Goal: Task Accomplishment & Management: Complete application form

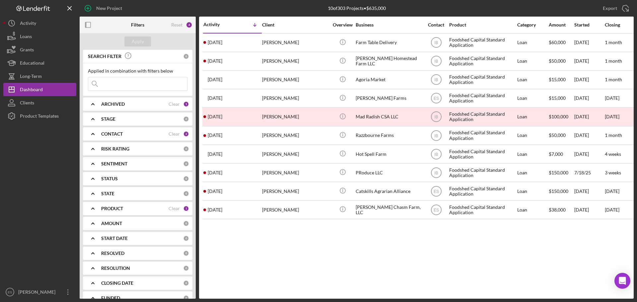
click at [31, 208] on div at bounding box center [39, 204] width 73 height 163
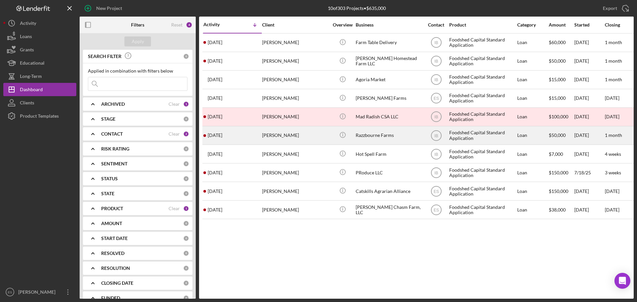
click at [378, 141] on div "Razzbourne Farms" at bounding box center [388, 136] width 66 height 18
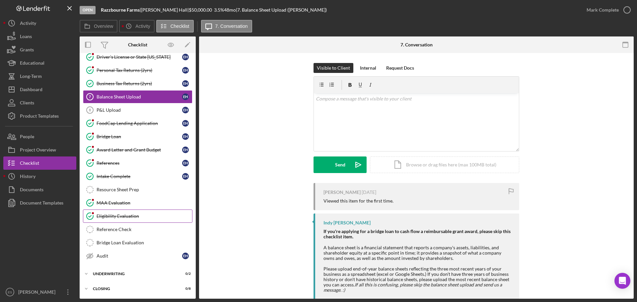
scroll to position [60, 0]
click at [127, 239] on link "Bridge Loan Evaluation Bridge Loan Evaluation" at bounding box center [137, 242] width 109 height 13
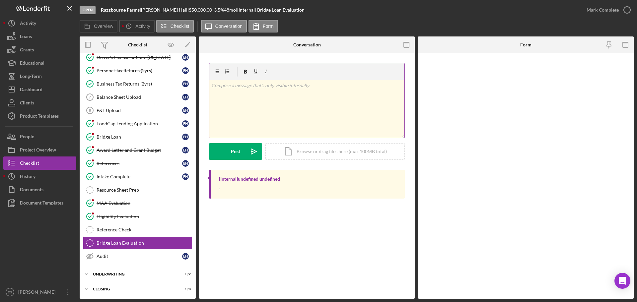
scroll to position [60, 0]
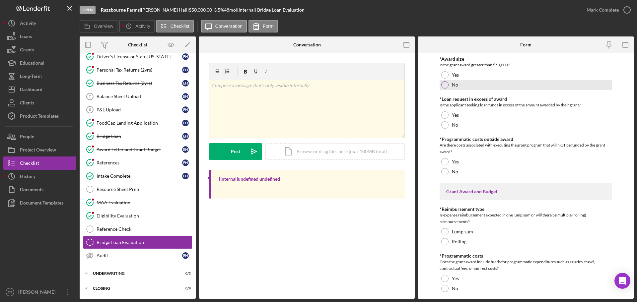
click at [445, 85] on div at bounding box center [444, 84] width 7 height 7
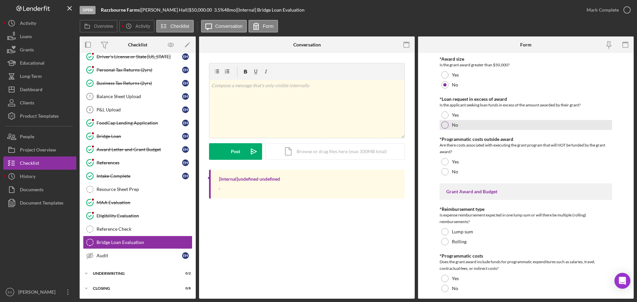
click at [445, 124] on div at bounding box center [444, 124] width 7 height 7
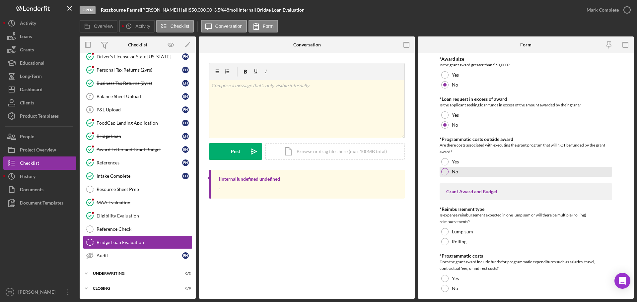
click at [444, 173] on div at bounding box center [444, 171] width 7 height 7
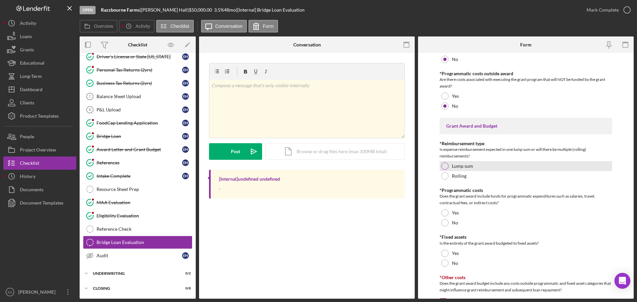
scroll to position [66, 0]
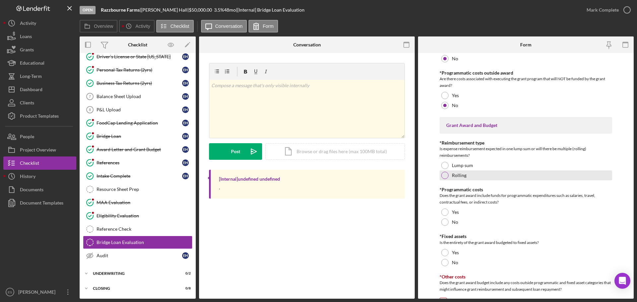
click at [445, 176] on div at bounding box center [444, 175] width 7 height 7
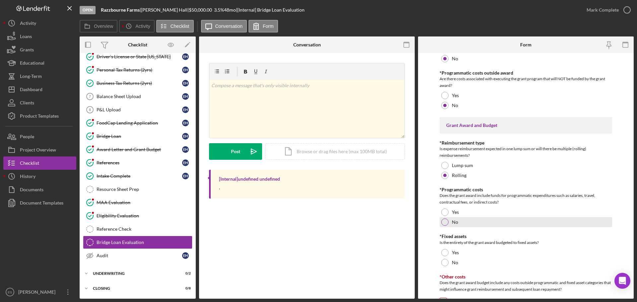
click at [446, 222] on div at bounding box center [444, 222] width 7 height 7
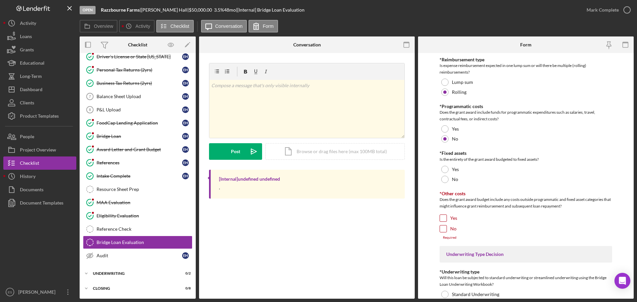
scroll to position [166, 0]
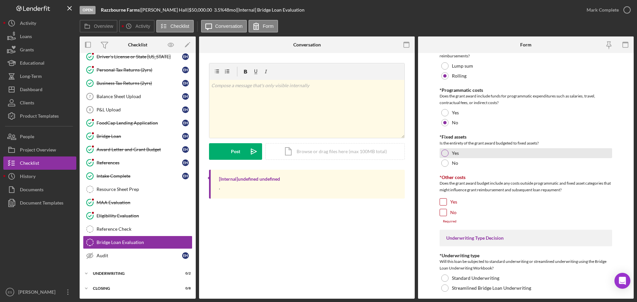
click at [442, 154] on div at bounding box center [444, 153] width 7 height 7
click at [444, 212] on input "No" at bounding box center [443, 212] width 7 height 7
checkbox input "true"
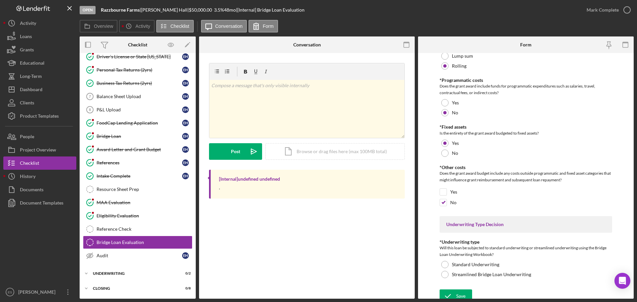
scroll to position [181, 0]
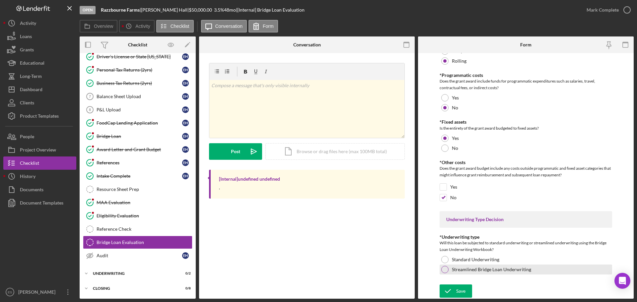
click at [444, 269] on div at bounding box center [444, 269] width 7 height 7
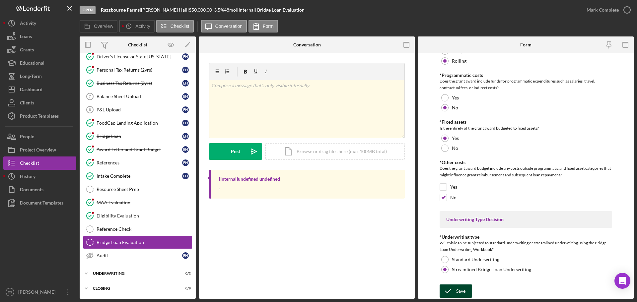
click at [447, 291] on icon "submit" at bounding box center [447, 291] width 17 height 17
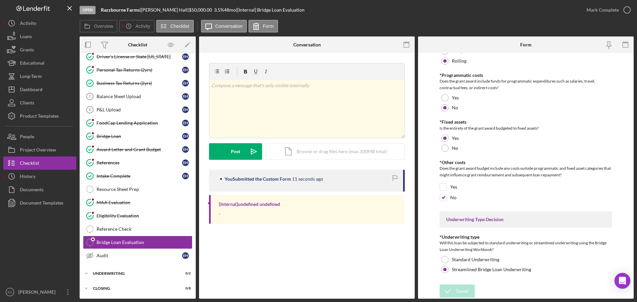
click at [606, 8] on div "Saved" at bounding box center [578, 6] width 106 height 3
click at [597, 14] on div "Mark Complete" at bounding box center [602, 9] width 32 height 13
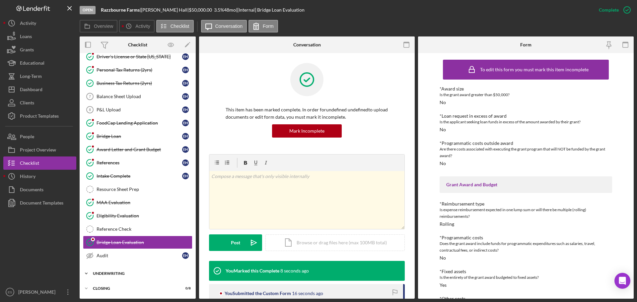
click at [134, 275] on div "Underwriting" at bounding box center [140, 274] width 95 height 4
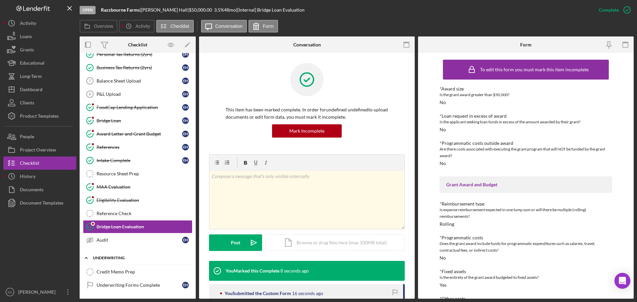
scroll to position [90, 0]
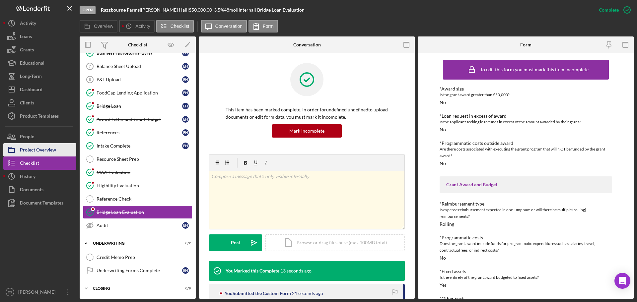
click at [40, 153] on div "Project Overview" at bounding box center [38, 150] width 36 height 15
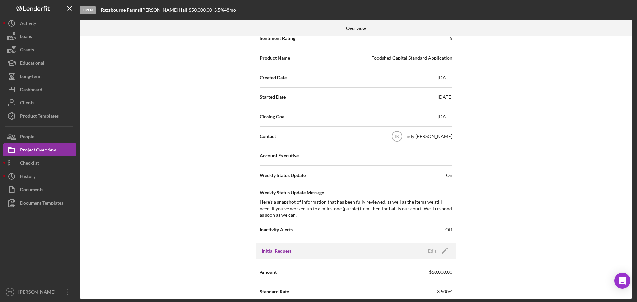
scroll to position [199, 0]
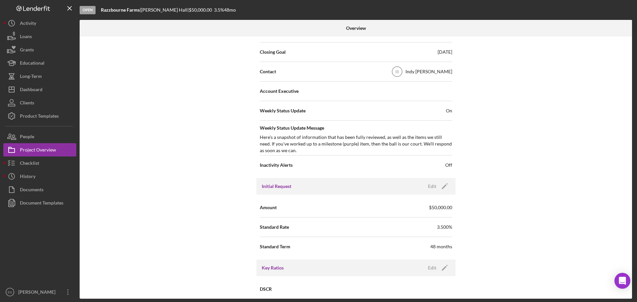
click at [436, 209] on span "$50,000.00" at bounding box center [440, 207] width 23 height 7
click at [440, 188] on icon "Icon/Edit" at bounding box center [444, 186] width 17 height 17
click at [401, 204] on input "$50,000" at bounding box center [404, 207] width 96 height 16
click at [400, 204] on input "$50,000" at bounding box center [404, 207] width 96 height 16
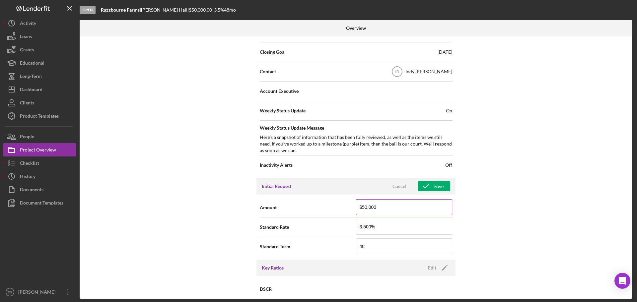
paste input "2,257,4"
click at [387, 209] on input "$2,257,400" at bounding box center [404, 207] width 96 height 16
type input "$22,574"
click at [386, 222] on input "3.500%" at bounding box center [404, 227] width 96 height 16
click at [386, 228] on input "3.500%" at bounding box center [404, 227] width 96 height 16
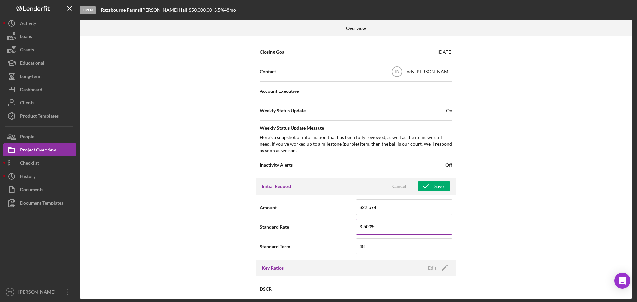
click at [386, 228] on input "3.500%" at bounding box center [404, 227] width 96 height 16
type input "2.570%"
click at [502, 225] on div "Internal Workflow Stage Open Icon/Dropdown Arrow Archive (can unarchive later i…" at bounding box center [356, 167] width 552 height 262
click at [381, 245] on input "48" at bounding box center [404, 246] width 96 height 16
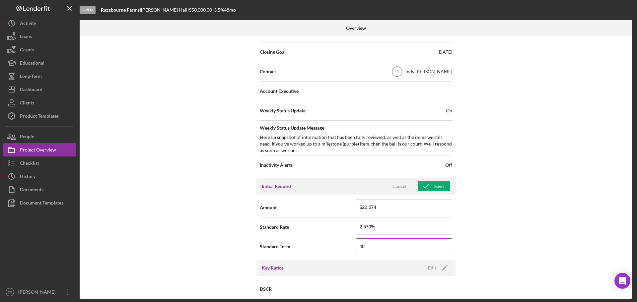
click at [381, 245] on input "48" at bounding box center [404, 246] width 96 height 16
type input "10"
click at [192, 243] on div "Internal Workflow Stage Open Icon/Dropdown Arrow Archive (can unarchive later i…" at bounding box center [356, 167] width 552 height 262
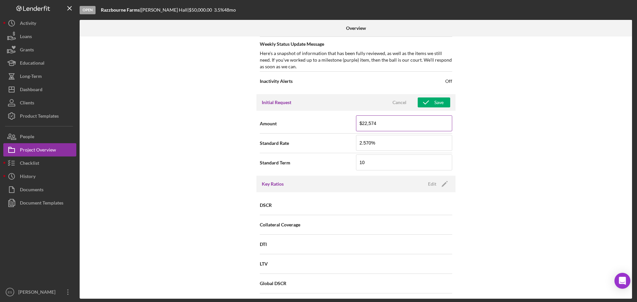
scroll to position [298, 0]
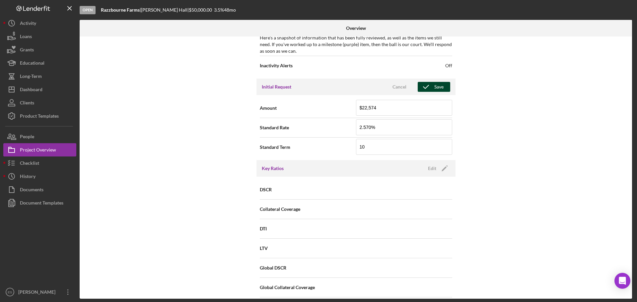
click at [443, 87] on button "Save" at bounding box center [433, 87] width 32 height 10
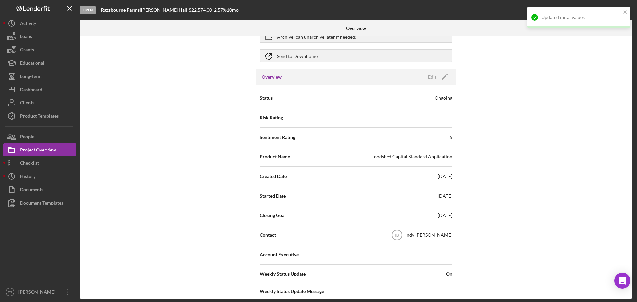
scroll to position [0, 0]
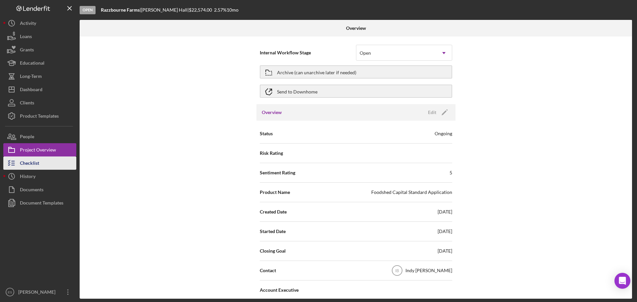
click at [41, 162] on button "Checklist" at bounding box center [39, 163] width 73 height 13
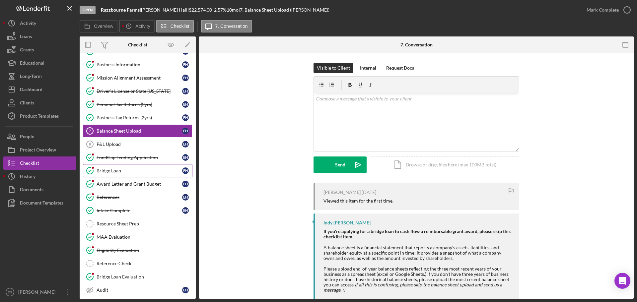
scroll to position [60, 0]
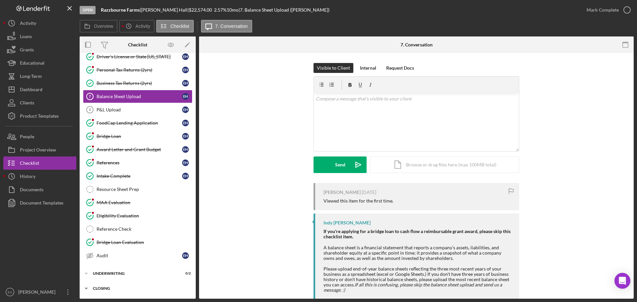
click at [126, 284] on div "Icon/Expander Closing 0 / 8" at bounding box center [138, 288] width 116 height 13
click at [123, 270] on div "Icon/Expander Underwriting 0 / 2" at bounding box center [138, 273] width 116 height 13
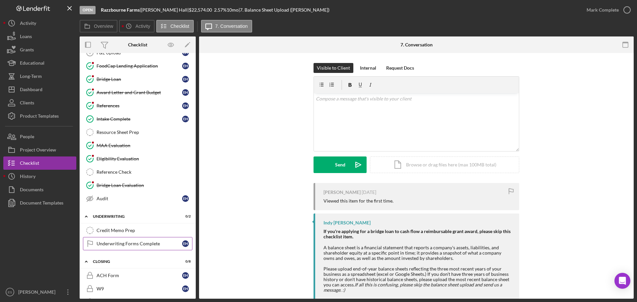
scroll to position [126, 0]
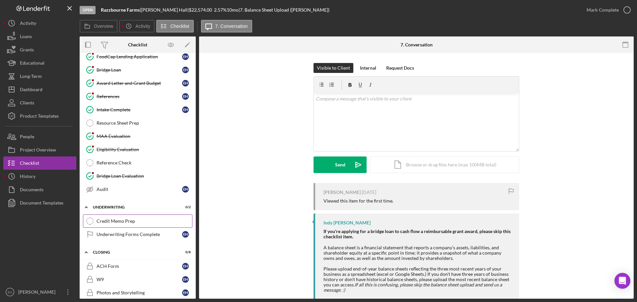
click at [123, 220] on div "Credit Memo Prep" at bounding box center [144, 221] width 96 height 5
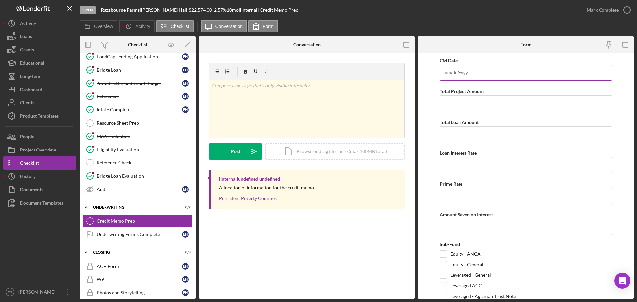
click at [491, 69] on input "CM Date" at bounding box center [525, 73] width 172 height 16
type input "08/15/2025"
click at [482, 102] on input "Total Project Amount" at bounding box center [525, 104] width 172 height 16
type input "$30,417"
click at [455, 134] on input "Total Loan Amount" at bounding box center [525, 134] width 172 height 16
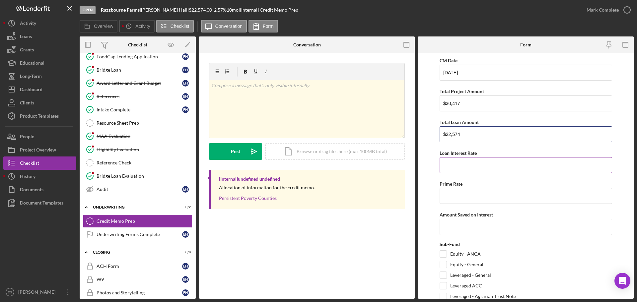
type input "$22,574"
click at [508, 158] on input "Loan Interest Rate" at bounding box center [525, 165] width 172 height 16
type input "2.57000%"
click at [459, 196] on input "Prime Rate" at bounding box center [525, 196] width 172 height 16
click at [475, 196] on input "Prime Rate" at bounding box center [525, 196] width 172 height 16
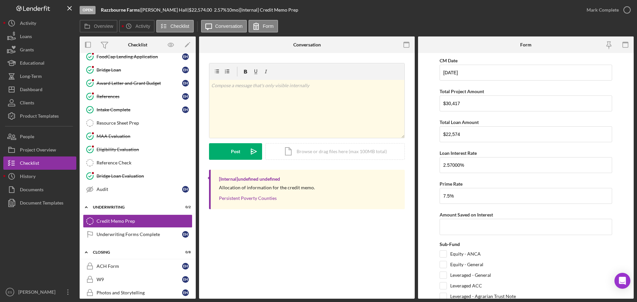
type input "7.50000%"
click at [493, 225] on input "Amount Saved on Interest" at bounding box center [525, 227] width 172 height 16
type input "$517"
click at [441, 267] on input "Equity - General" at bounding box center [443, 264] width 7 height 7
checkbox input "true"
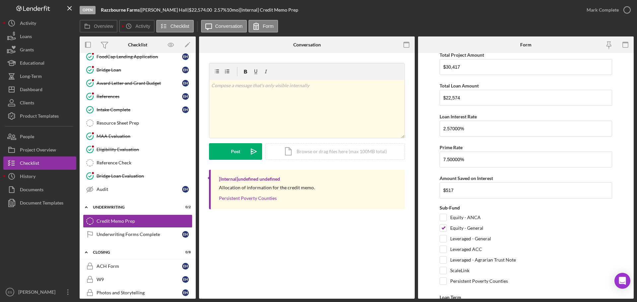
scroll to position [133, 0]
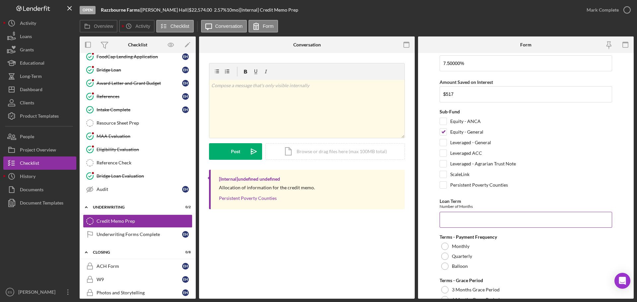
click at [453, 221] on input "Loan Term" at bounding box center [525, 220] width 172 height 16
type input "10"
click at [443, 266] on div at bounding box center [444, 266] width 7 height 7
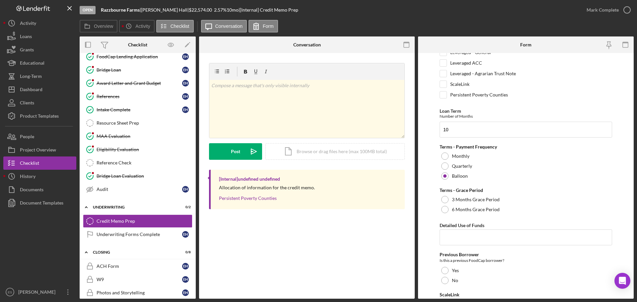
scroll to position [232, 0]
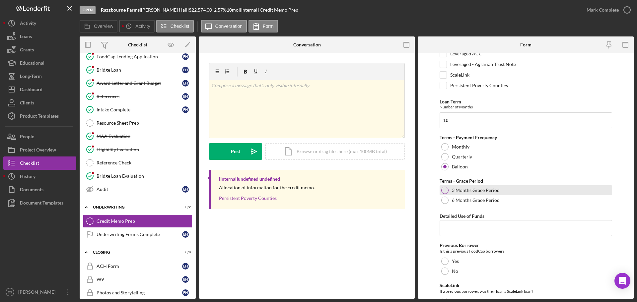
click at [443, 192] on div at bounding box center [444, 190] width 7 height 7
click at [479, 229] on input "Detailed Use of Funds" at bounding box center [525, 228] width 172 height 16
click at [453, 226] on input "Detailed Use of Funds" at bounding box center [525, 228] width 172 height 16
paste input "Operating capital to cash flow expenses associated with Southeast Dairy Busines…"
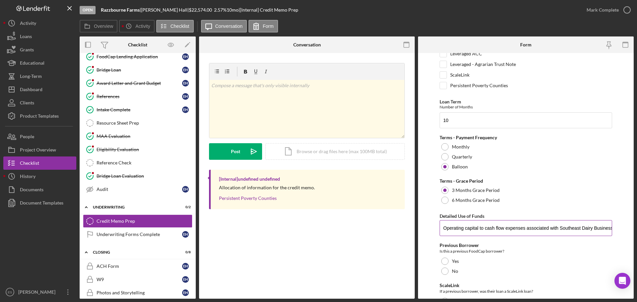
scroll to position [0, 101]
type input "Operating capital to cash flow expenses associated with Southeast Dairy Busines…"
click at [545, 253] on div "Is this a previous FoodCap borrower?" at bounding box center [525, 251] width 172 height 7
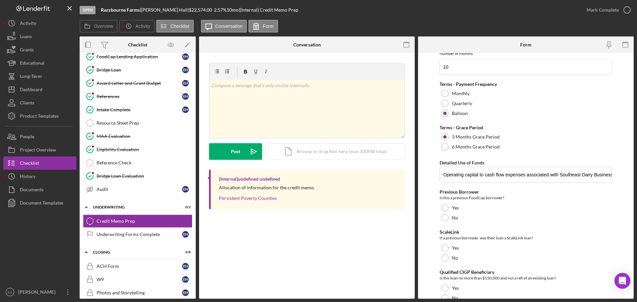
scroll to position [298, 0]
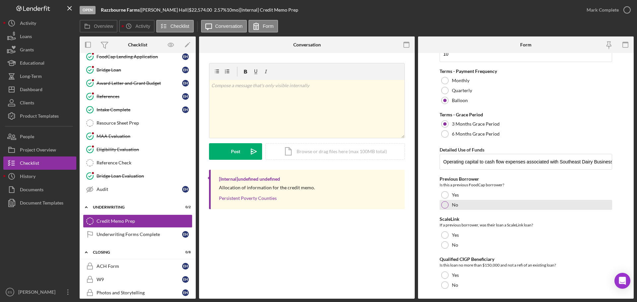
click at [441, 207] on div "No" at bounding box center [525, 205] width 172 height 10
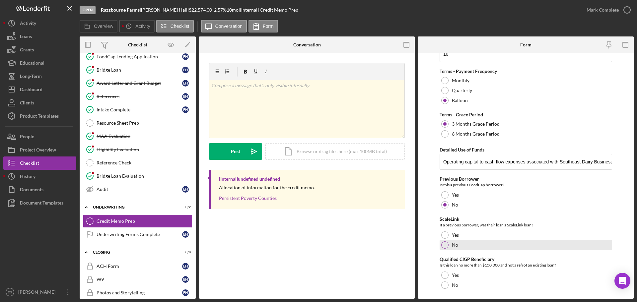
click at [445, 246] on div at bounding box center [444, 244] width 7 height 7
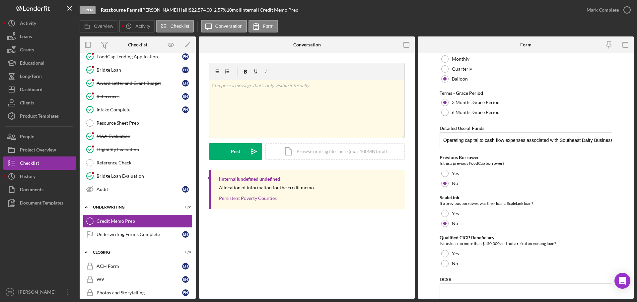
scroll to position [332, 0]
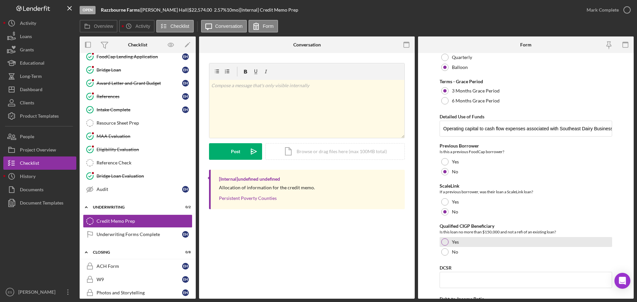
click at [444, 243] on div at bounding box center [444, 241] width 7 height 7
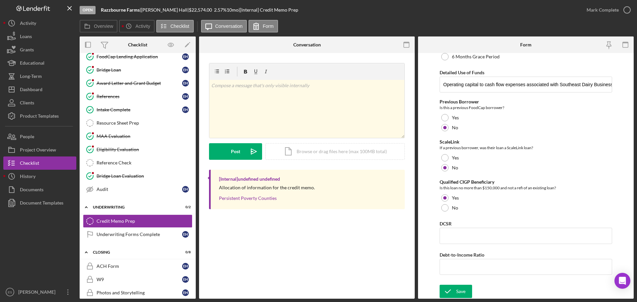
scroll to position [376, 0]
click at [462, 290] on div "Save" at bounding box center [460, 291] width 9 height 13
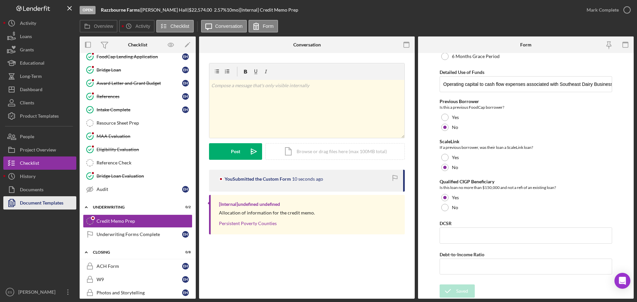
click at [40, 204] on div "Document Templates" at bounding box center [41, 203] width 43 height 15
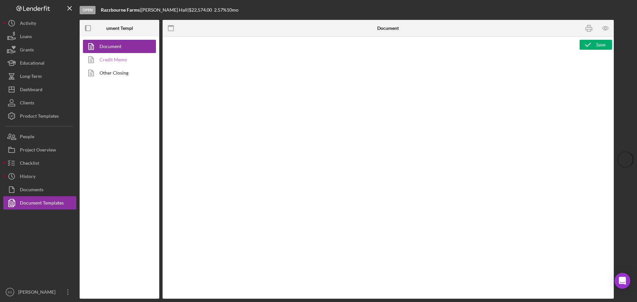
type textarea "<h1 style="text-align: left;">Resource Sheet</h1> <p class="p1">This resource s…"
click at [109, 60] on link "Credit Memo" at bounding box center [118, 59] width 70 height 13
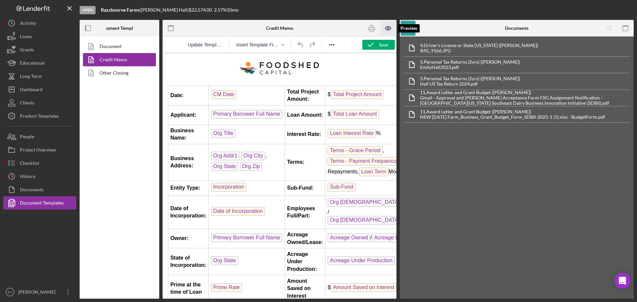
click at [384, 27] on icon "button" at bounding box center [388, 28] width 15 height 15
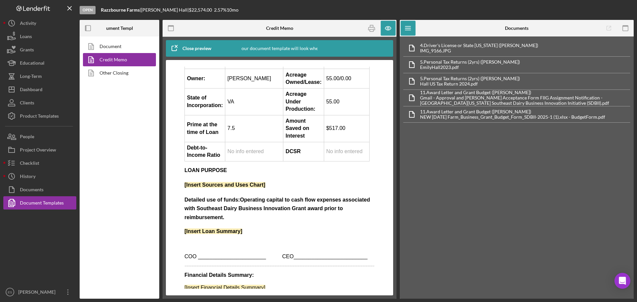
scroll to position [166, 0]
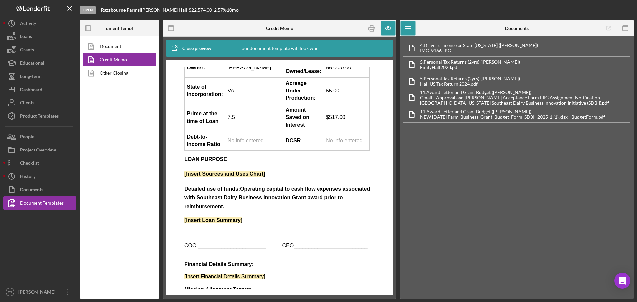
click at [267, 175] on h3 "[Insert Sources and Uses Chart]" at bounding box center [279, 173] width 190 height 9
drag, startPoint x: 273, startPoint y: 175, endPoint x: 260, endPoint y: 174, distance: 12.9
click at [260, 174] on h3 "[Insert Sources and Uses Chart]" at bounding box center [279, 173] width 190 height 9
click at [274, 174] on h3 "[Insert Sources and Uses Chart]" at bounding box center [279, 173] width 190 height 9
drag, startPoint x: 274, startPoint y: 174, endPoint x: 172, endPoint y: 169, distance: 101.9
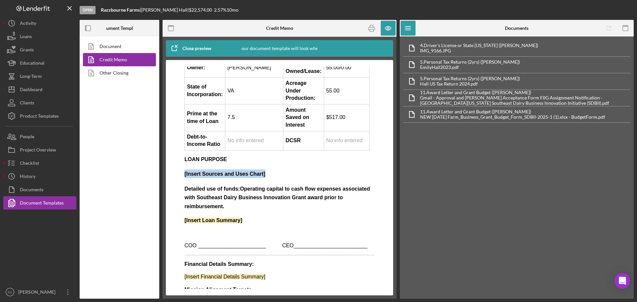
click at [179, 169] on html "Date: 08/15/2025 Total Project Amount: $30,417.00 Applicant: Emily Hall Loan Am…" at bounding box center [279, 132] width 201 height 462
click at [276, 180] on body "Date: 08/15/2025 Total Project Amount: $30,417.00 Applicant: Emily Hall Loan Am…" at bounding box center [279, 131] width 190 height 451
drag, startPoint x: 272, startPoint y: 175, endPoint x: 355, endPoint y: 236, distance: 103.5
click at [179, 169] on html "Date: 08/15/2025 Total Project Amount: $30,417.00 Applicant: Emily Hall Loan Am…" at bounding box center [279, 132] width 201 height 462
click at [386, 30] on icon "button" at bounding box center [388, 29] width 6 height 4
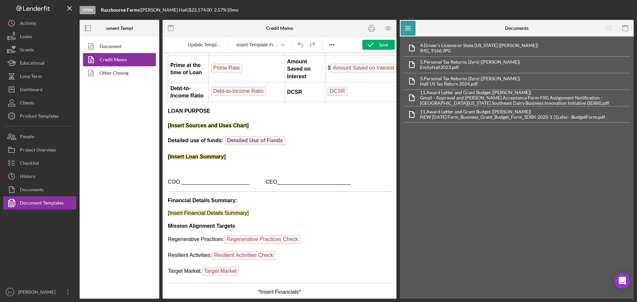
scroll to position [240, 0]
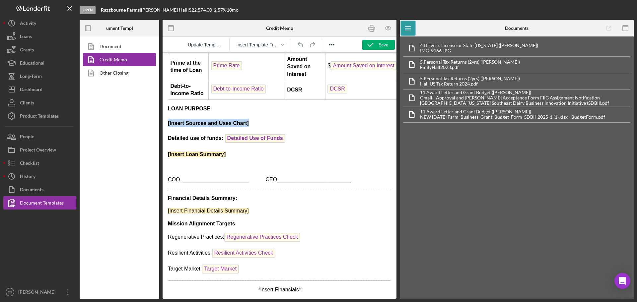
drag, startPoint x: 262, startPoint y: 117, endPoint x: 166, endPoint y: 115, distance: 95.5
click at [166, 115] on html "Date: CM Date Total Project Amount: $ Total Project Amount Applicant: Primary B…" at bounding box center [279, 65] width 234 height 468
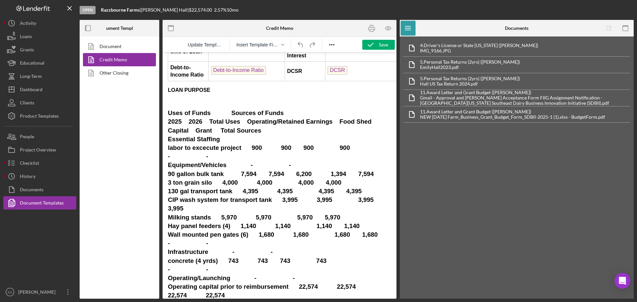
scroll to position [298, 0]
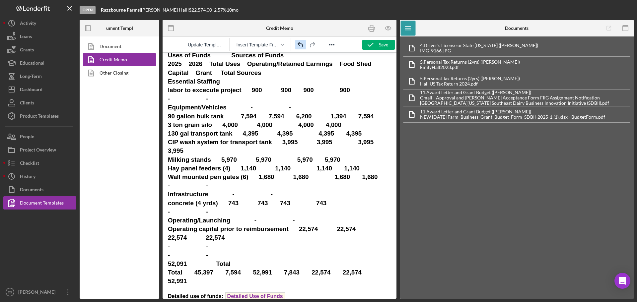
click at [302, 44] on icon "Undo" at bounding box center [299, 45] width 5 height 6
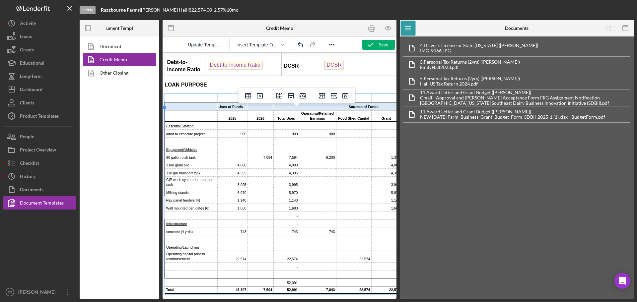
scroll to position [246, 0]
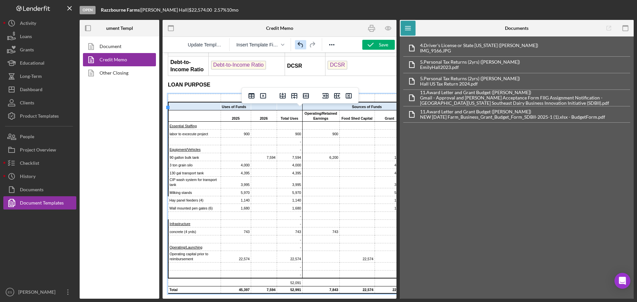
click at [301, 44] on icon "Undo" at bounding box center [299, 45] width 5 height 6
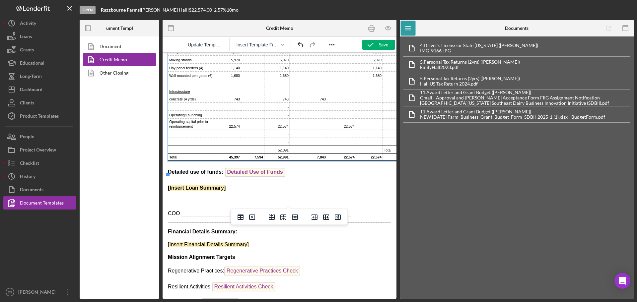
scroll to position [373, 0]
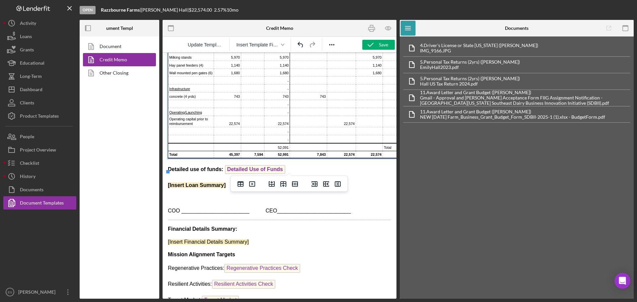
click at [230, 189] on p "[Insert Loan Summary]" at bounding box center [279, 185] width 223 height 7
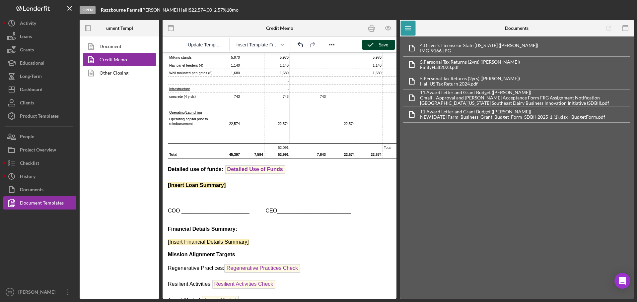
click at [384, 42] on div "Save" at bounding box center [383, 45] width 9 height 10
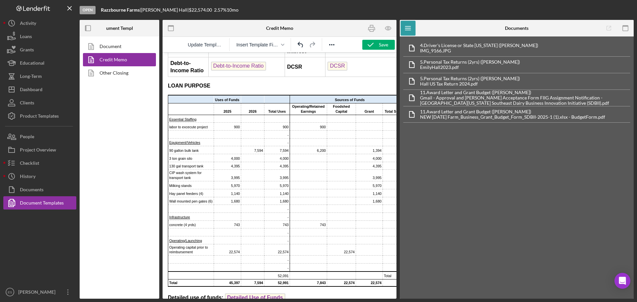
scroll to position [224, 0]
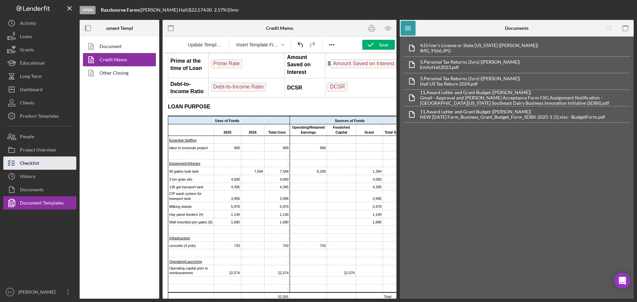
click at [43, 164] on button "Checklist" at bounding box center [39, 163] width 73 height 13
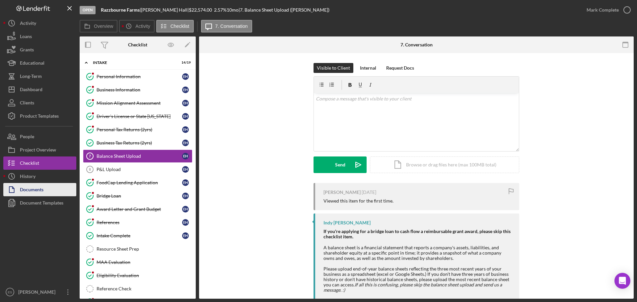
click at [42, 194] on div "Documents" at bounding box center [32, 190] width 24 height 15
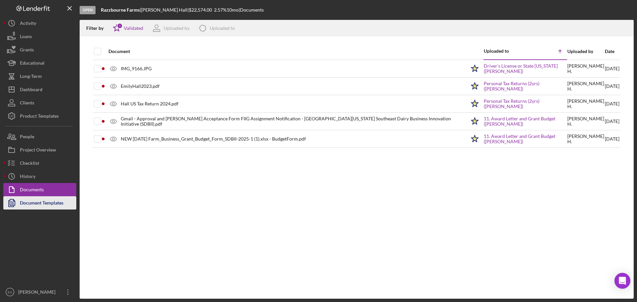
click at [55, 201] on div "Document Templates" at bounding box center [41, 203] width 43 height 15
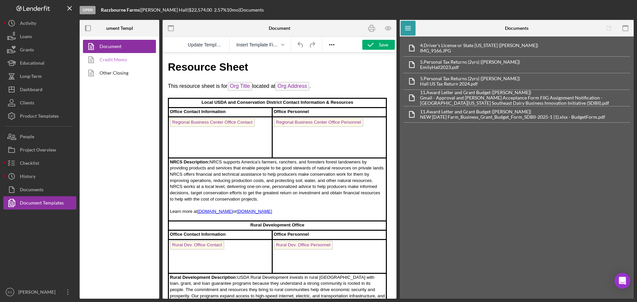
click at [116, 57] on link "Credit Memo" at bounding box center [118, 59] width 70 height 13
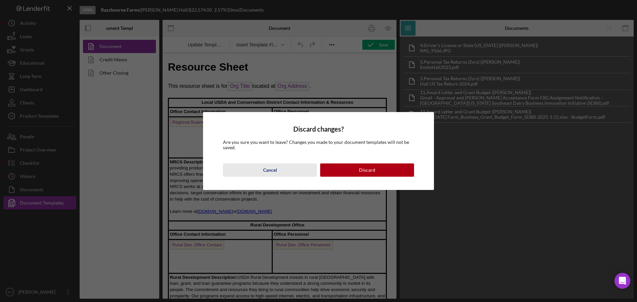
click at [270, 171] on div "Cancel" at bounding box center [270, 169] width 14 height 13
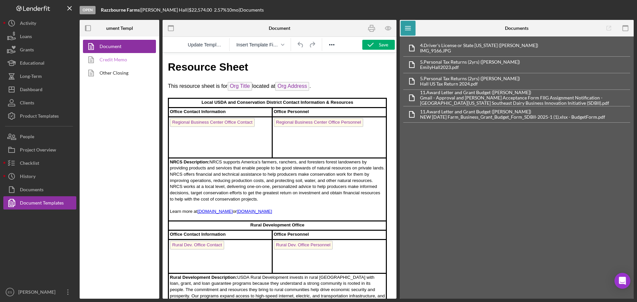
click at [128, 64] on link "Credit Memo" at bounding box center [118, 59] width 70 height 13
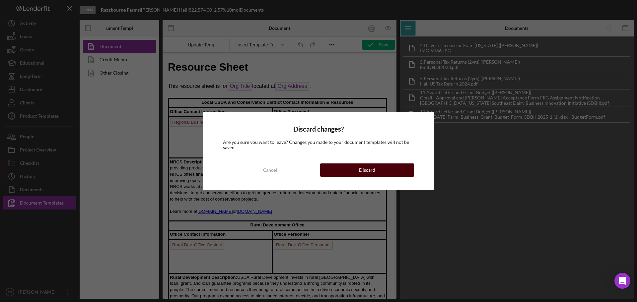
click at [364, 172] on div "Discard" at bounding box center [367, 169] width 16 height 13
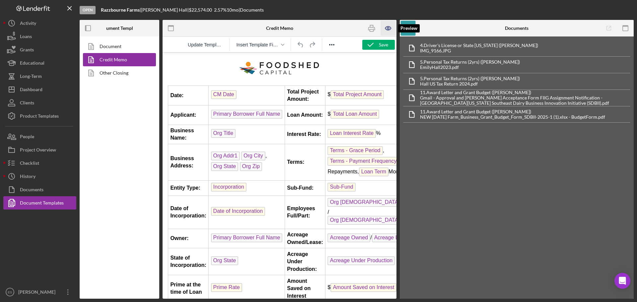
click at [390, 27] on icon "button" at bounding box center [388, 29] width 6 height 4
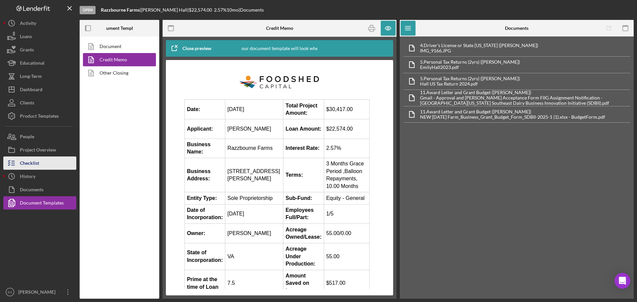
click at [48, 168] on button "Checklist" at bounding box center [39, 163] width 73 height 13
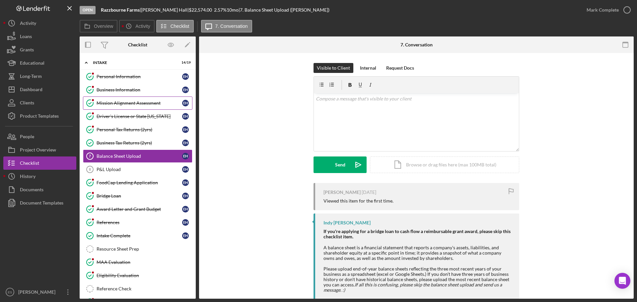
click at [119, 101] on div "Mission Alignment Assessment" at bounding box center [139, 102] width 86 height 5
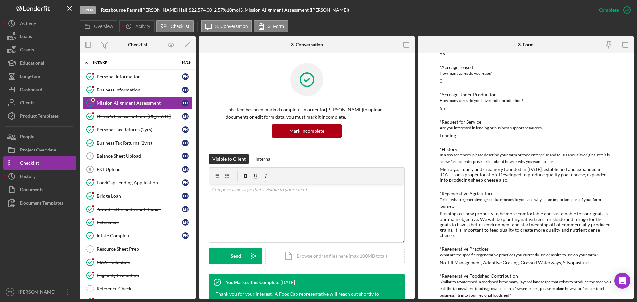
scroll to position [99, 0]
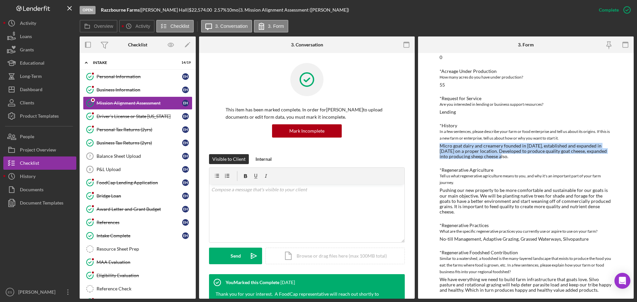
drag, startPoint x: 440, startPoint y: 145, endPoint x: 499, endPoint y: 159, distance: 61.2
click at [499, 159] on div "Micro goat dairy and creamery founded in 2014, established and expanded in 2023…" at bounding box center [525, 151] width 172 height 16
copy div "Micro goat dairy and creamery founded in 2014, established and expanded in 2023…"
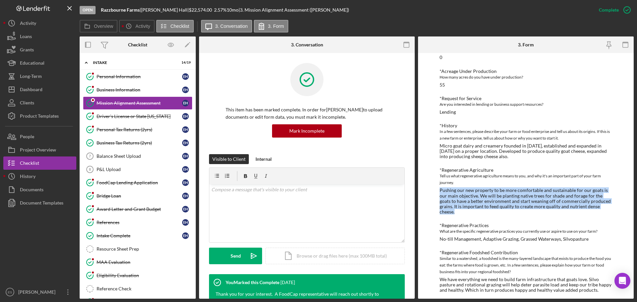
drag, startPoint x: 440, startPoint y: 191, endPoint x: 467, endPoint y: 212, distance: 33.6
click at [467, 212] on div "Pushing our new property to be more comfortable and sustainable for our goats i…" at bounding box center [525, 201] width 172 height 27
copy div "Pushing our new property to be more comfortable and sustainable for our goats i…"
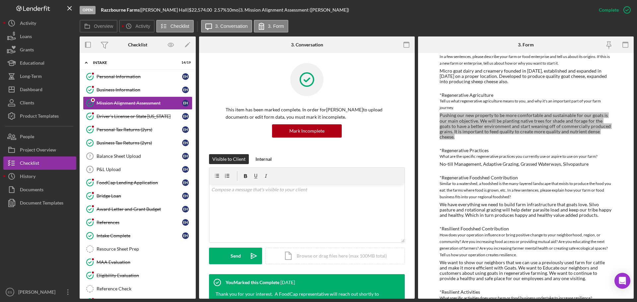
scroll to position [199, 0]
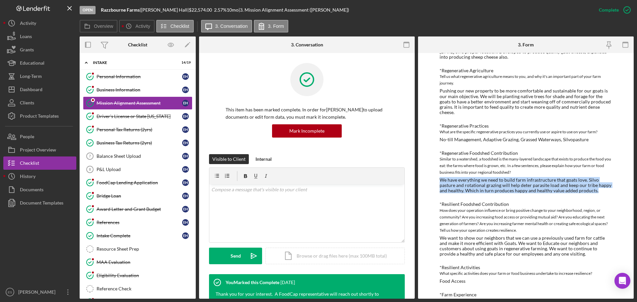
drag, startPoint x: 439, startPoint y: 182, endPoint x: 601, endPoint y: 191, distance: 161.8
click at [601, 191] on div "We have everything we need to build farm infrastructure that goats love. Silvo …" at bounding box center [525, 185] width 172 height 16
copy div "We have everything we need to build farm infrastructure that goats love. Silvo …"
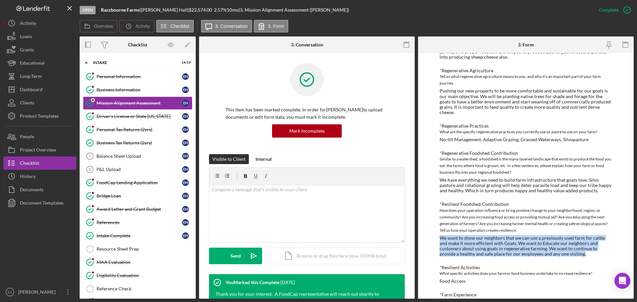
drag, startPoint x: 439, startPoint y: 237, endPoint x: 570, endPoint y: 252, distance: 131.6
click at [570, 252] on div "We want to show our neighbors that we can use a previously used farm for cattle…" at bounding box center [525, 245] width 172 height 21
copy div "We want to show our neighbors that we can use a previously used farm for cattle…"
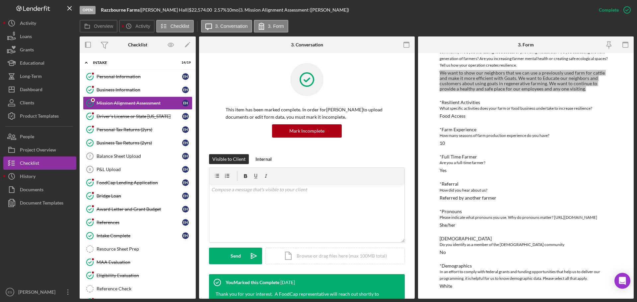
scroll to position [371, 0]
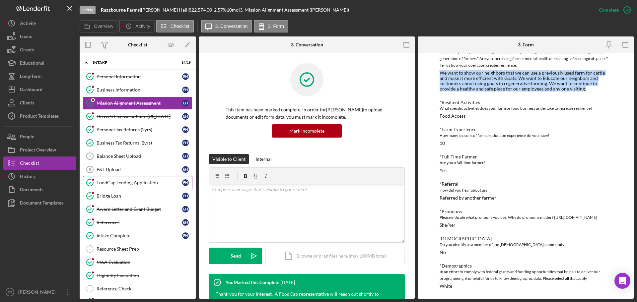
click at [153, 182] on div "FoodCap Lending Application" at bounding box center [139, 182] width 86 height 5
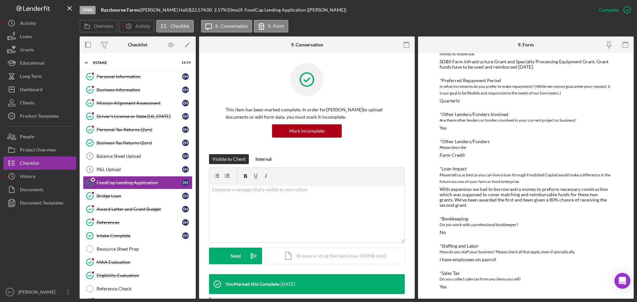
scroll to position [137, 0]
click at [142, 196] on div "Bridge Loan" at bounding box center [139, 195] width 86 height 5
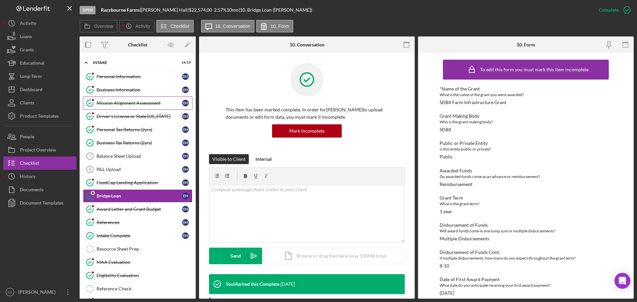
click at [133, 100] on link "Mission Alignment Assessment Mission Alignment Assessment E H" at bounding box center [137, 102] width 109 height 13
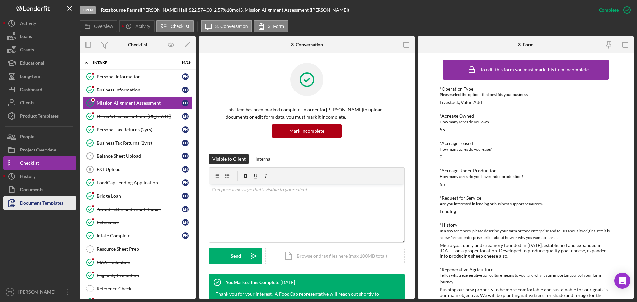
click at [41, 200] on div "Document Templates" at bounding box center [41, 203] width 43 height 15
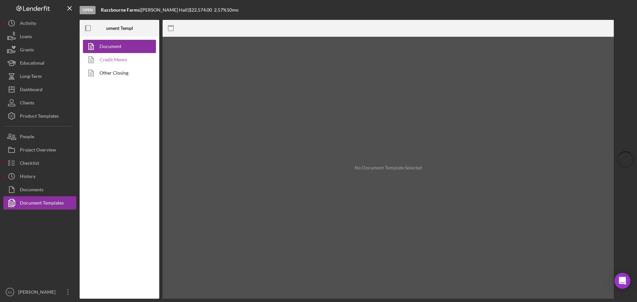
click at [114, 59] on link "Credit Memo" at bounding box center [118, 59] width 70 height 13
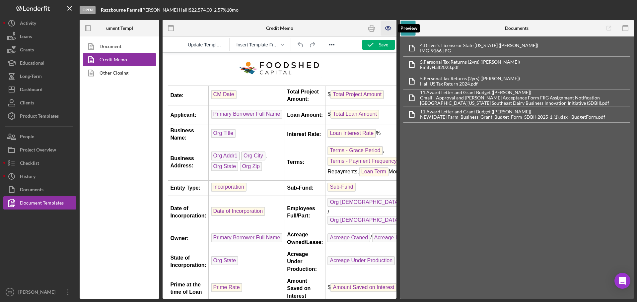
click at [382, 26] on icon "button" at bounding box center [388, 28] width 15 height 15
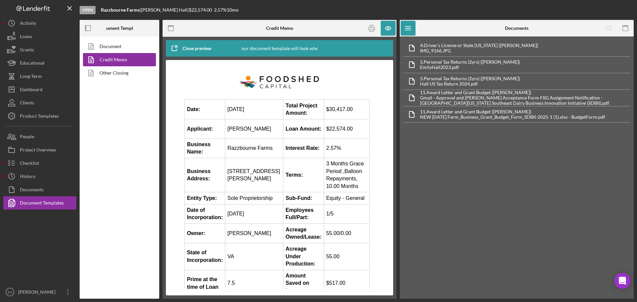
click at [343, 110] on td "$30,417.00" at bounding box center [346, 110] width 45 height 20
drag, startPoint x: 342, startPoint y: 110, endPoint x: 320, endPoint y: 109, distance: 21.6
click at [324, 109] on td "$30,417.00" at bounding box center [346, 110] width 45 height 20
copy td "30,417.00"
click at [386, 28] on icon "button" at bounding box center [388, 28] width 15 height 15
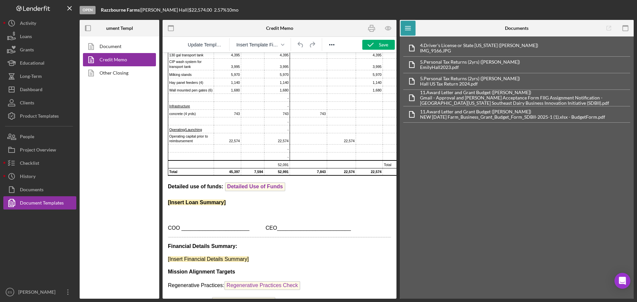
scroll to position [423, 0]
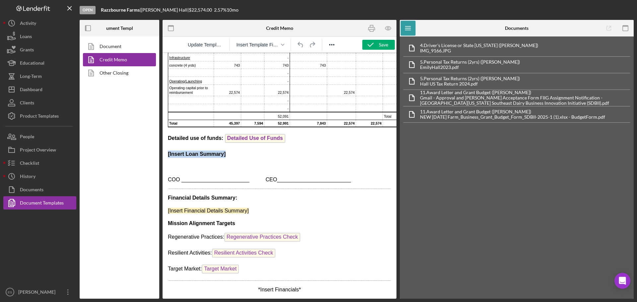
drag, startPoint x: 227, startPoint y: 151, endPoint x: 163, endPoint y: 151, distance: 64.0
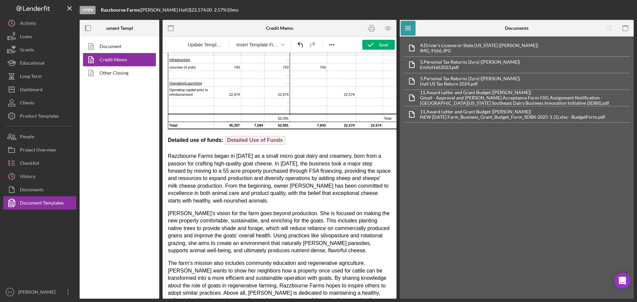
scroll to position [391, 0]
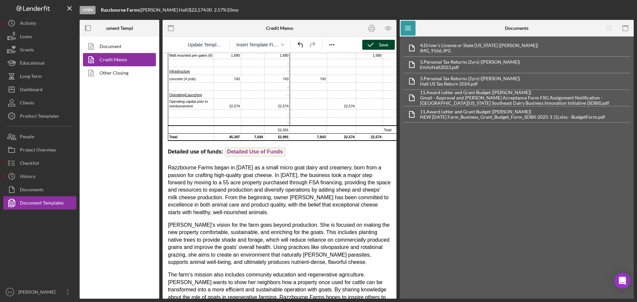
click at [374, 43] on icon "button" at bounding box center [370, 44] width 17 height 17
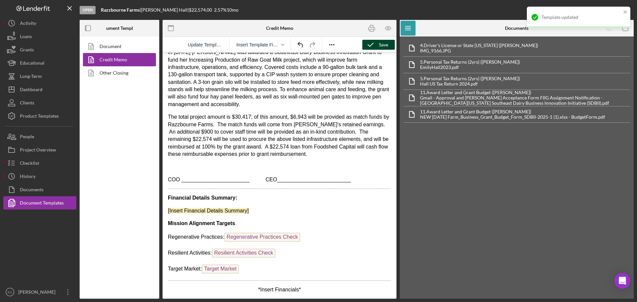
scroll to position [689, 0]
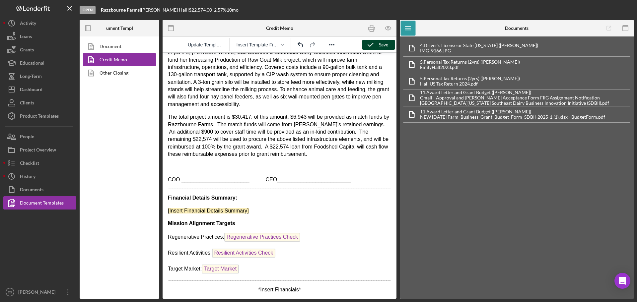
click at [237, 194] on p "Financial Details Summary:" at bounding box center [279, 197] width 223 height 7
drag, startPoint x: 237, startPoint y: 193, endPoint x: 165, endPoint y: 192, distance: 72.6
drag, startPoint x: 249, startPoint y: 206, endPoint x: 325, endPoint y: 261, distance: 94.0
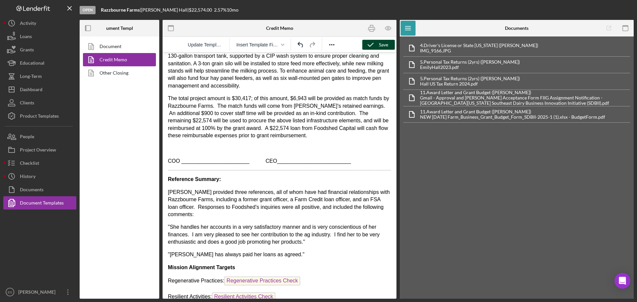
click at [292, 258] on p ""Emily has always paid her loans as agreed."" at bounding box center [279, 254] width 223 height 7
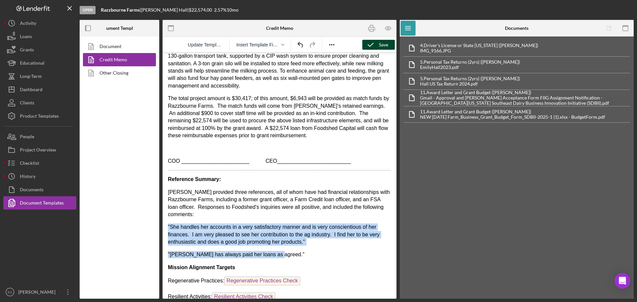
drag, startPoint x: 272, startPoint y: 270, endPoint x: 158, endPoint y: 239, distance: 118.4
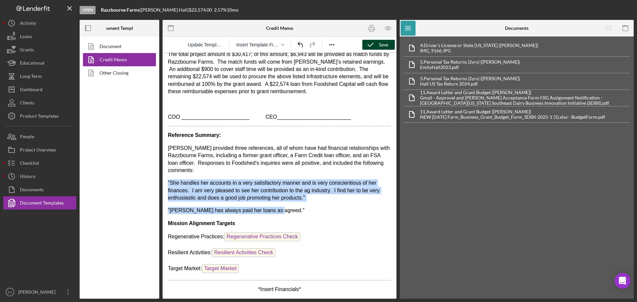
scroll to position [751, 0]
drag, startPoint x: 240, startPoint y: 186, endPoint x: 231, endPoint y: 186, distance: 9.3
click at [231, 186] on p ""She handles her accounts in a very satisfactory manner and is very conscientio…" at bounding box center [279, 190] width 223 height 22
drag, startPoint x: 274, startPoint y: 208, endPoint x: 166, endPoint y: 178, distance: 111.9
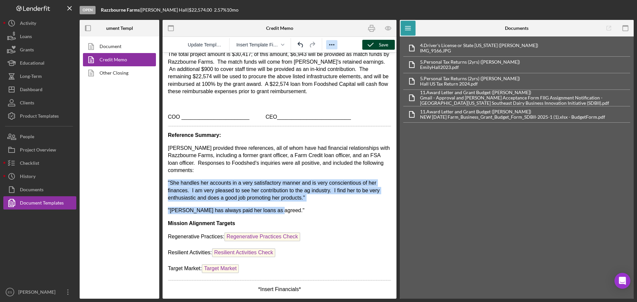
click at [333, 42] on icon "Reveal or hide additional toolbar items" at bounding box center [332, 45] width 8 height 8
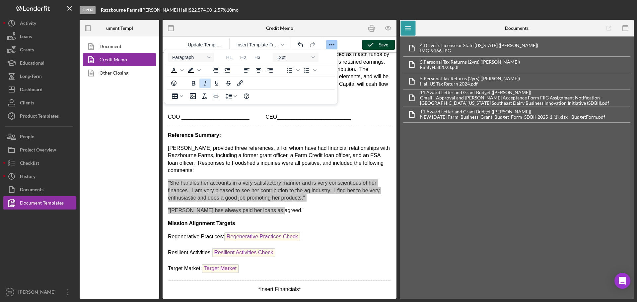
click at [203, 84] on icon "Italic" at bounding box center [205, 83] width 8 height 8
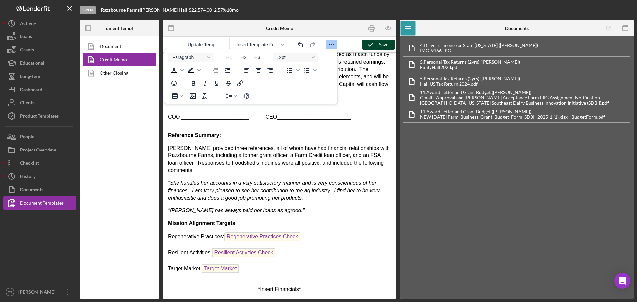
click at [377, 45] on icon "button" at bounding box center [370, 44] width 17 height 17
click at [346, 193] on p ""She handles her accounts in a very satisfactory manner and is very conscientio…" at bounding box center [279, 190] width 223 height 22
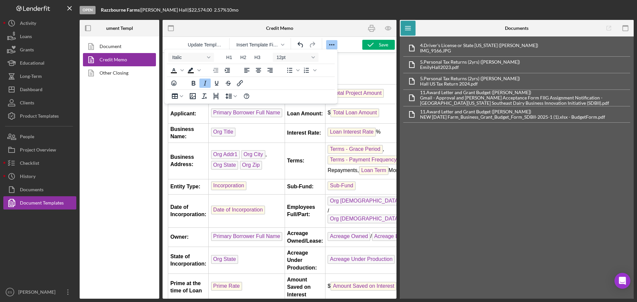
scroll to position [0, 0]
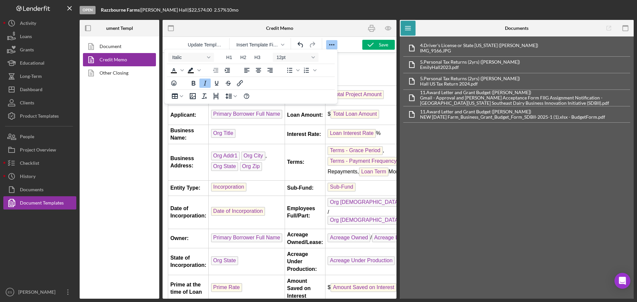
click at [333, 42] on icon "Reveal or hide additional toolbar items" at bounding box center [332, 45] width 8 height 8
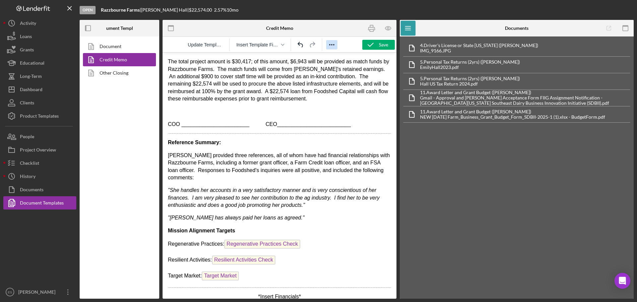
scroll to position [751, 0]
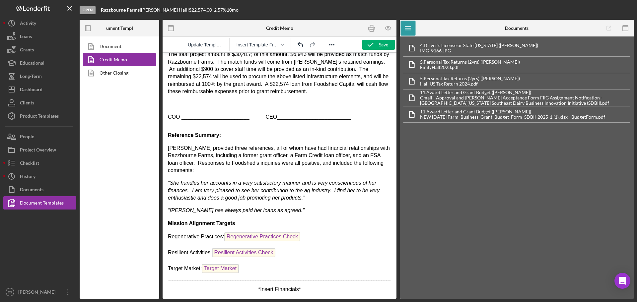
click at [232, 221] on strong "Mission Alignment Targets" at bounding box center [201, 224] width 67 height 6
click at [244, 220] on p "Mission Alignment Targets" at bounding box center [279, 223] width 223 height 7
click at [279, 207] on p ""Emily has always paid her loans as agreed."" at bounding box center [279, 210] width 223 height 7
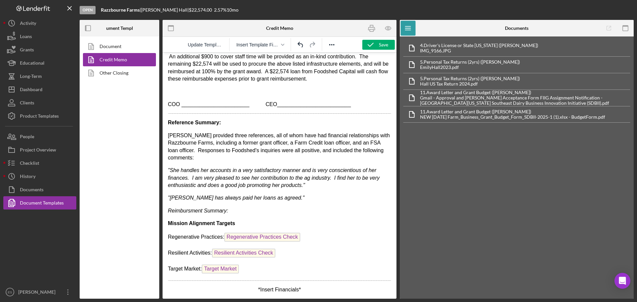
click at [191, 214] on em "Reimbursment Summary:" at bounding box center [198, 211] width 60 height 6
drag, startPoint x: 239, startPoint y: 217, endPoint x: 168, endPoint y: 216, distance: 70.3
click at [168, 215] on p "Reimbursement Summary:" at bounding box center [279, 210] width 223 height 7
click at [333, 44] on icon "Reveal or hide additional toolbar items" at bounding box center [332, 45] width 8 height 8
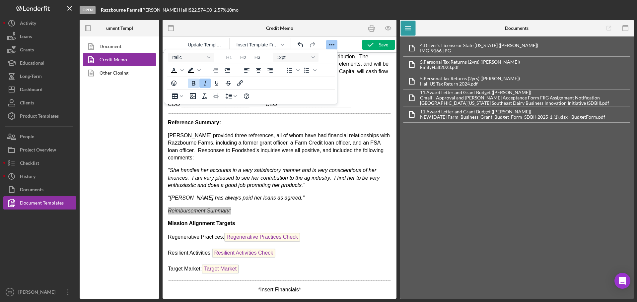
click at [193, 82] on icon "Bold" at bounding box center [194, 83] width 4 height 5
click at [206, 85] on icon "Italic" at bounding box center [205, 83] width 8 height 8
click at [256, 215] on p "Reimbursement Summary:" at bounding box center [279, 210] width 223 height 7
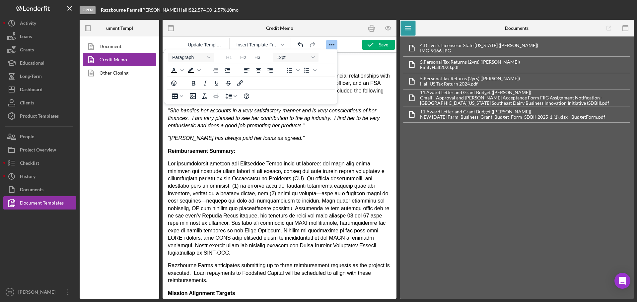
scroll to position [804, 0]
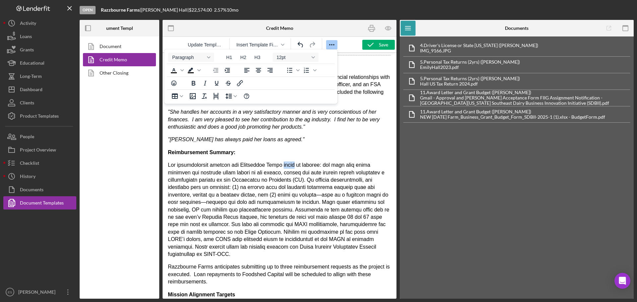
drag, startPoint x: 300, startPoint y: 179, endPoint x: 286, endPoint y: 177, distance: 14.1
click at [286, 177] on p "Rich Text Area. Press ALT-0 for help." at bounding box center [279, 209] width 223 height 96
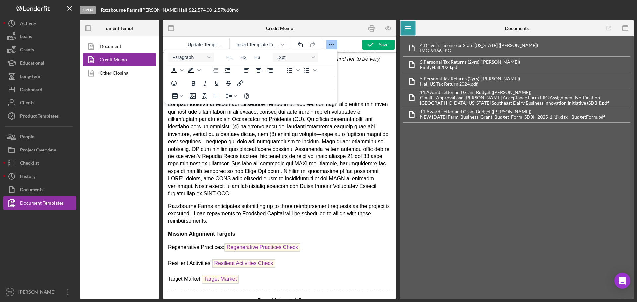
scroll to position [870, 0]
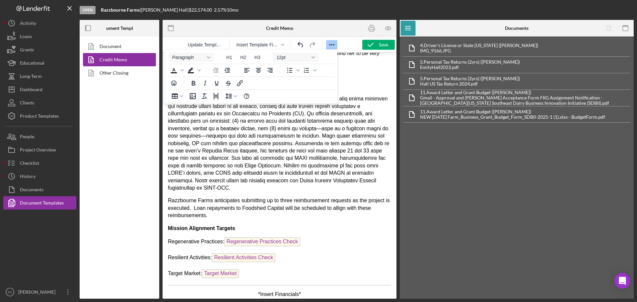
click at [343, 219] on p "Razzbourne Farms anticipates submitting up to three reimbursement requests as t…" at bounding box center [279, 208] width 223 height 22
click at [329, 169] on p "Rich Text Area. Press ALT-0 for help." at bounding box center [279, 143] width 223 height 96
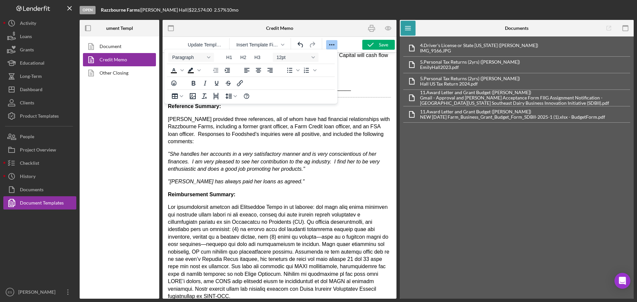
scroll to position [761, 0]
click at [369, 42] on icon "button" at bounding box center [370, 44] width 17 height 17
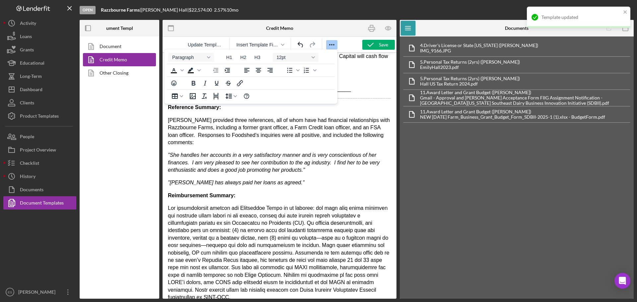
click at [333, 44] on icon "Reveal or hide additional toolbar items" at bounding box center [332, 45] width 8 height 8
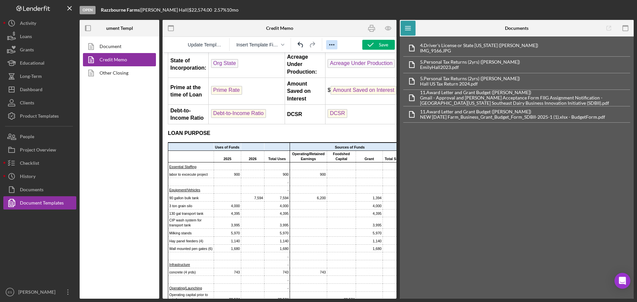
scroll to position [32, 0]
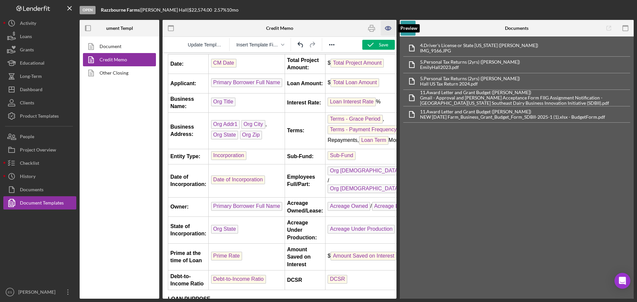
click at [390, 30] on icon "button" at bounding box center [388, 29] width 6 height 4
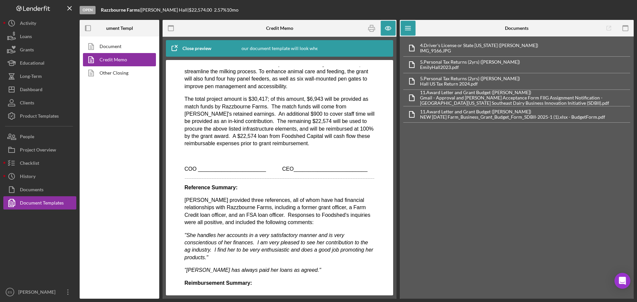
scroll to position [725, 0]
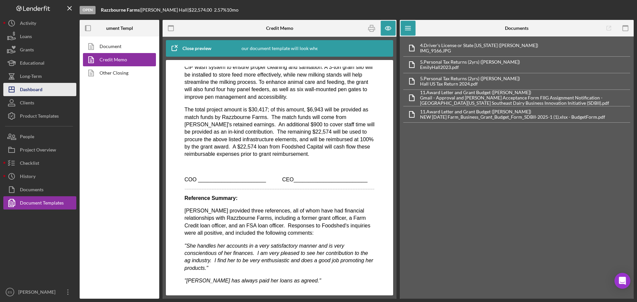
click at [36, 85] on div "Dashboard" at bounding box center [31, 90] width 23 height 15
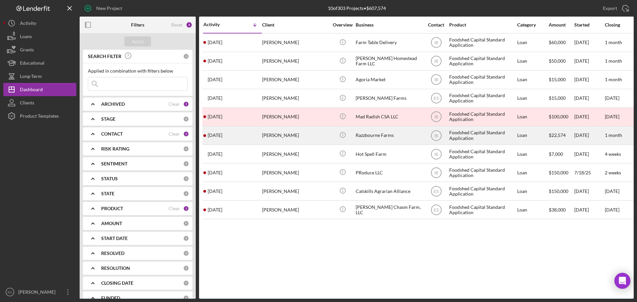
click at [316, 132] on div "[PERSON_NAME]" at bounding box center [295, 136] width 66 height 18
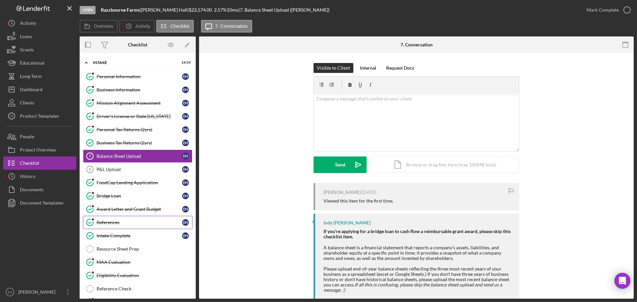
click at [135, 224] on div "References" at bounding box center [139, 222] width 86 height 5
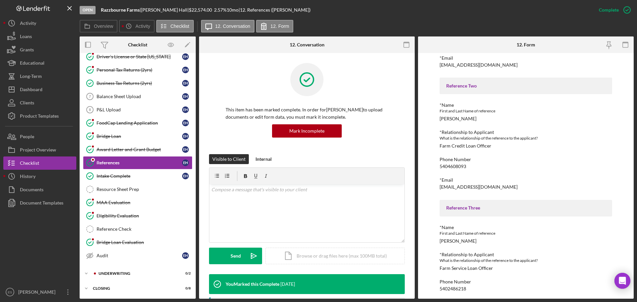
scroll to position [133, 0]
click at [99, 148] on div "Award Letter and Grant Budget" at bounding box center [139, 149] width 86 height 5
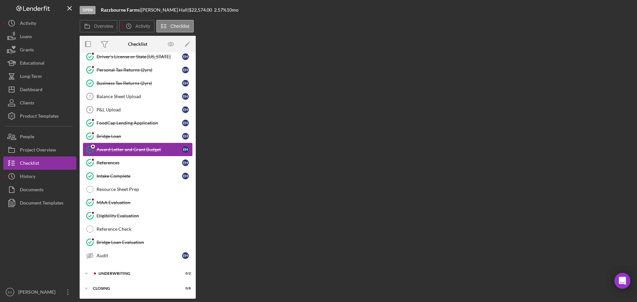
scroll to position [60, 0]
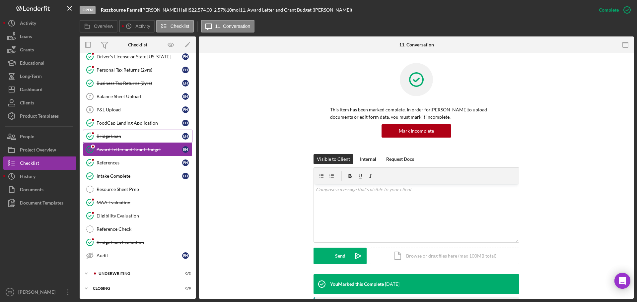
click at [120, 139] on div "Bridge Loan" at bounding box center [139, 136] width 86 height 5
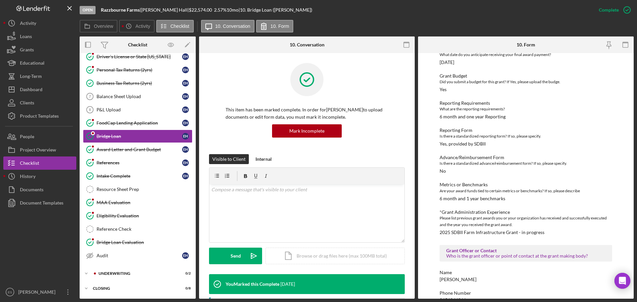
scroll to position [265, 0]
